Goal: Information Seeking & Learning: Learn about a topic

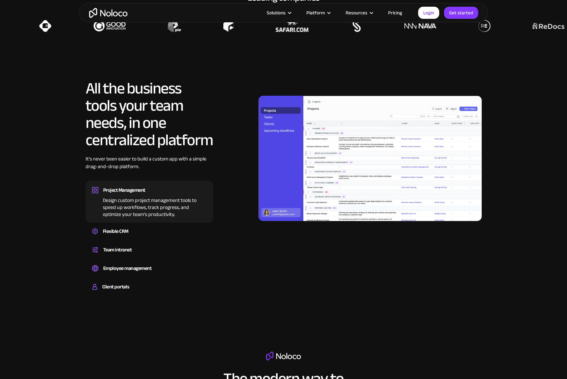
scroll to position [543, 0]
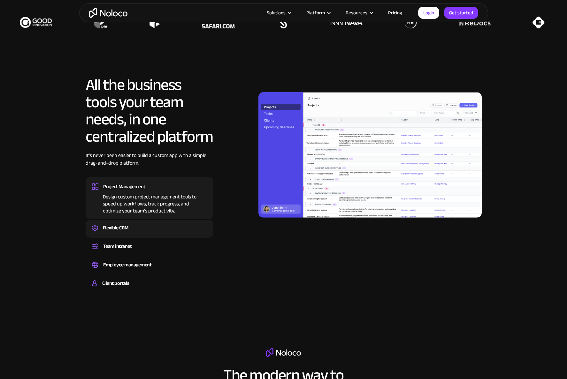
click at [122, 232] on div "Flexible CRM" at bounding box center [116, 228] width 26 height 10
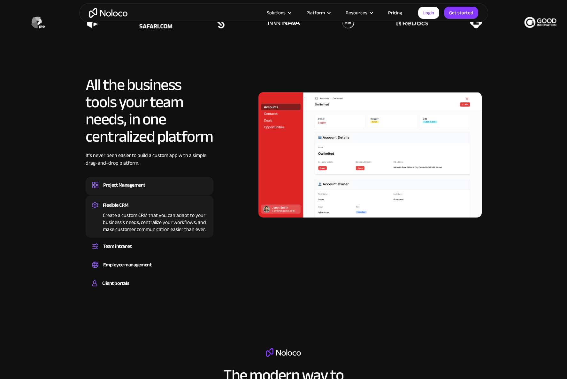
click at [114, 189] on div "Project Management" at bounding box center [124, 185] width 42 height 10
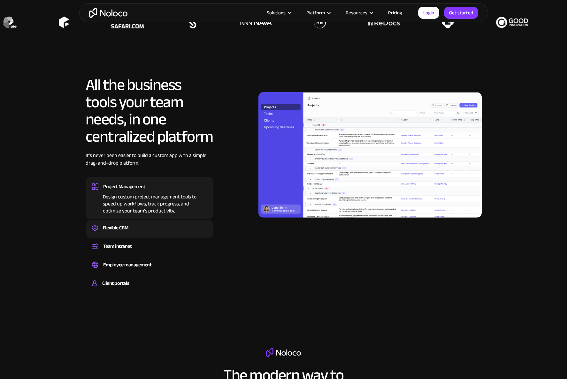
click at [118, 227] on div "Flexible CRM" at bounding box center [116, 228] width 26 height 10
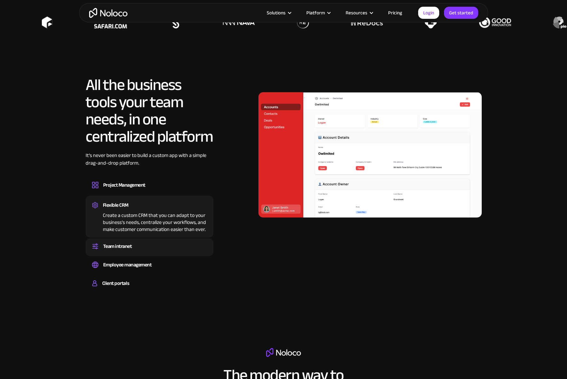
click at [110, 244] on div "Team intranet" at bounding box center [117, 247] width 29 height 10
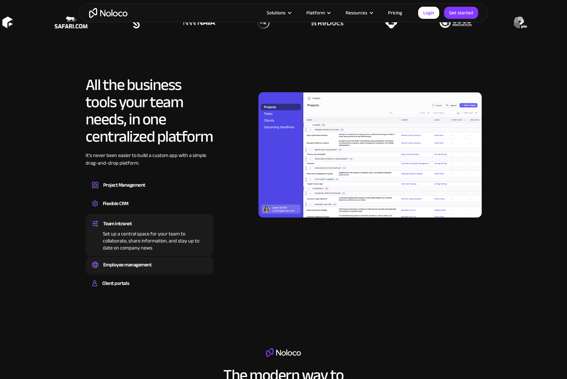
click at [133, 265] on div "Employee management" at bounding box center [127, 265] width 49 height 10
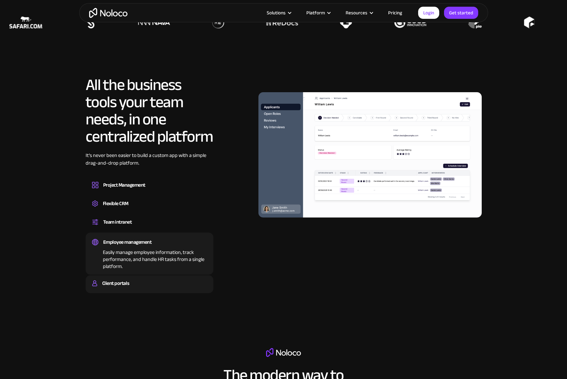
click at [124, 281] on div "Client portals" at bounding box center [115, 284] width 27 height 10
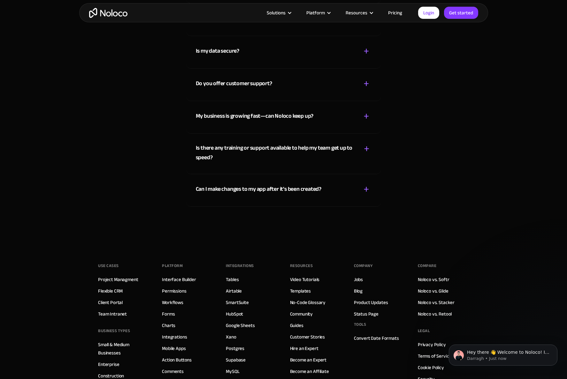
scroll to position [3450, 0]
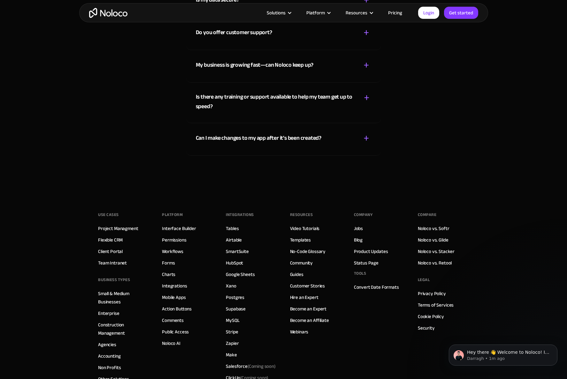
drag, startPoint x: 570, startPoint y: 238, endPoint x: 101, endPoint y: 0, distance: 525.3
click at [179, 230] on link "Interface Builder" at bounding box center [179, 228] width 34 height 8
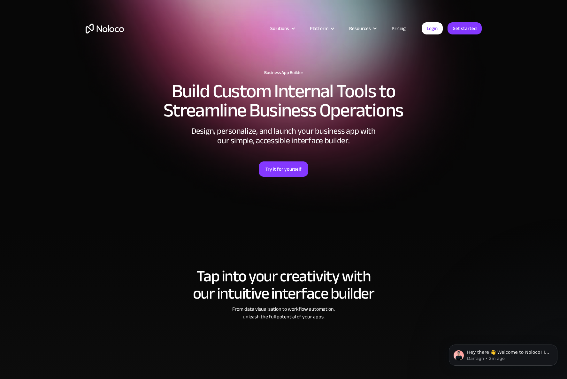
click at [398, 30] on link "Pricing" at bounding box center [398, 28] width 30 height 8
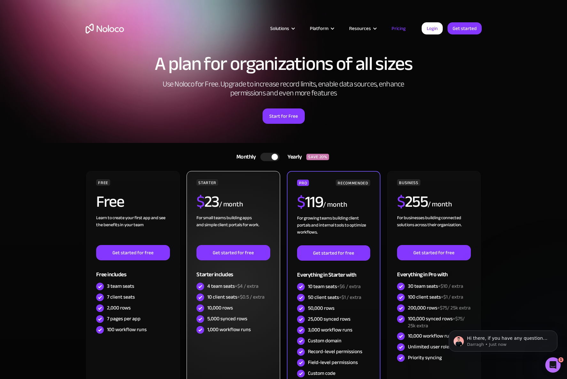
scroll to position [32, 0]
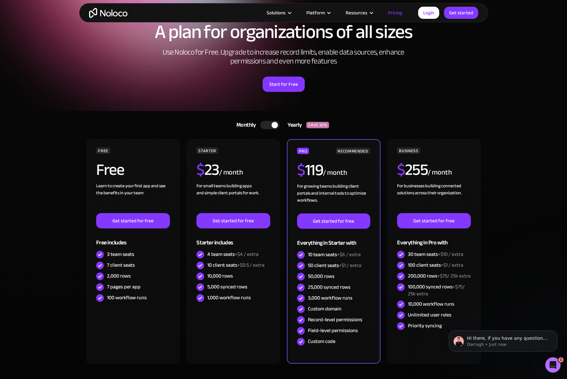
click at [266, 123] on div at bounding box center [269, 125] width 19 height 8
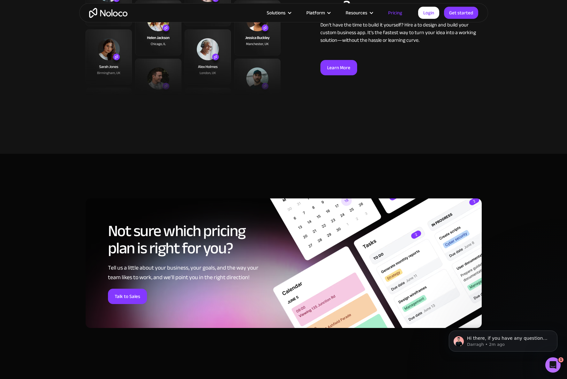
scroll to position [0, 0]
